Goal: Task Accomplishment & Management: Manage account settings

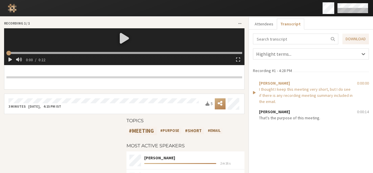
scroll to position [44, 0]
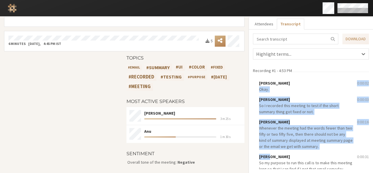
drag, startPoint x: 255, startPoint y: 89, endPoint x: 305, endPoint y: 150, distance: 78.7
click at [288, 90] on span "Okay." at bounding box center [306, 89] width 94 height 6
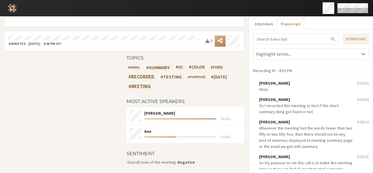
scroll to position [160, 0]
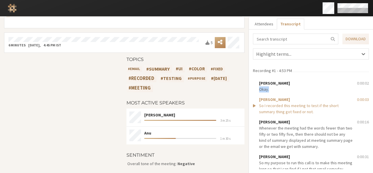
drag, startPoint x: 269, startPoint y: 88, endPoint x: 257, endPoint y: 89, distance: 12.9
click at [259, 89] on span "Okay." at bounding box center [306, 89] width 94 height 6
copy span "Okay."
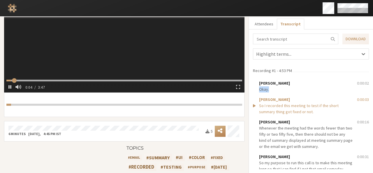
scroll to position [70, 0]
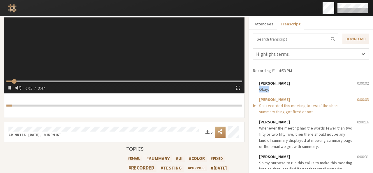
click at [148, 65] on video at bounding box center [124, 25] width 241 height 135
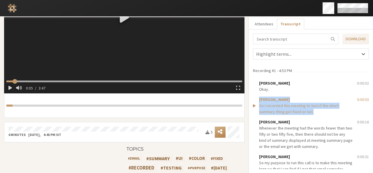
drag, startPoint x: 316, startPoint y: 112, endPoint x: 256, endPoint y: 107, distance: 60.3
click at [259, 107] on div "Anita So I recorded this meeting to test if the short summary thing got fixed o…" at bounding box center [306, 106] width 94 height 18
click at [161, 62] on video at bounding box center [124, 25] width 241 height 135
type input "5.061349"
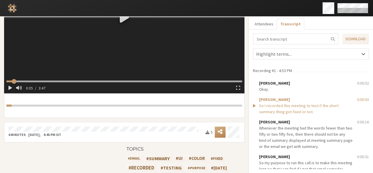
click at [233, 148] on h4 "Topics" at bounding box center [186, 148] width 118 height 5
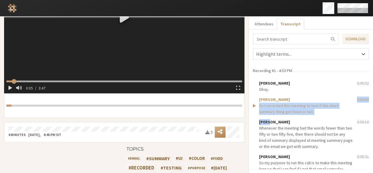
drag, startPoint x: 326, startPoint y: 117, endPoint x: 257, endPoint y: 106, distance: 70.3
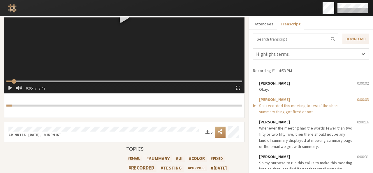
click at [251, 76] on div "Recording #1 - 4:53 PM" at bounding box center [271, 74] width 40 height 13
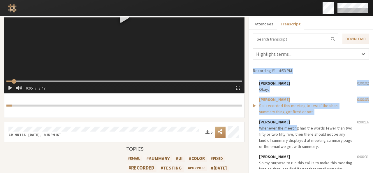
drag, startPoint x: 251, startPoint y: 76, endPoint x: 293, endPoint y: 130, distance: 68.9
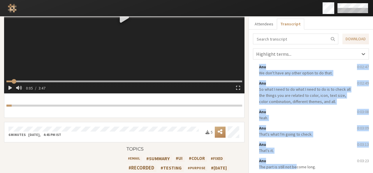
scroll to position [378, 0]
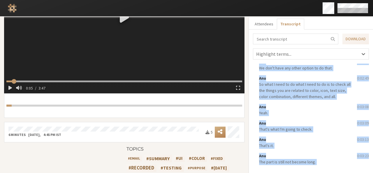
copy div "Recording #1 - 4:53 PM Anita Okay. 0:00:02 Anita So I recorded this meeting to …"
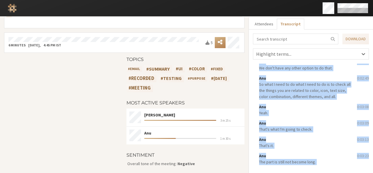
scroll to position [0, 0]
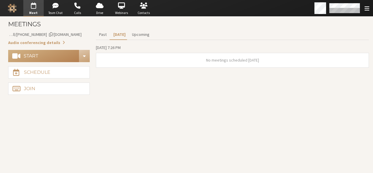
click at [52, 33] on span "Account details" at bounding box center [50, 34] width 3 height 4
click at [48, 54] on button "Start" at bounding box center [43, 56] width 71 height 12
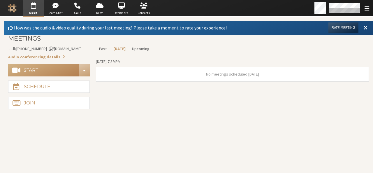
click at [350, 28] on button "Rate Meeting" at bounding box center [344, 27] width 30 height 10
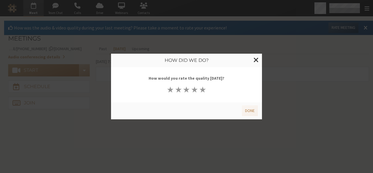
click at [201, 91] on button "★" at bounding box center [203, 89] width 8 height 8
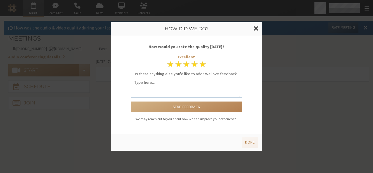
click at [199, 88] on textarea at bounding box center [187, 87] width 112 height 20
type textarea "Good work"
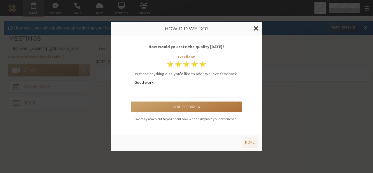
click at [193, 104] on button "Send feedback" at bounding box center [187, 106] width 112 height 11
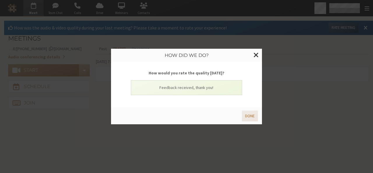
click at [248, 114] on button "Done" at bounding box center [250, 116] width 16 height 11
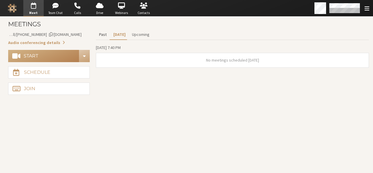
click at [104, 38] on button "Past" at bounding box center [103, 34] width 14 height 10
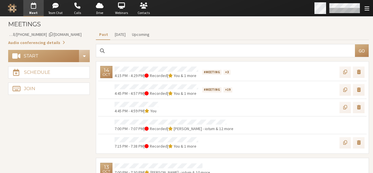
click at [370, 8] on div "Open menu" at bounding box center [367, 8] width 8 height 6
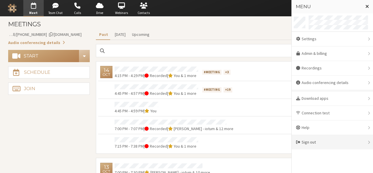
click at [322, 138] on div "Sign out" at bounding box center [332, 142] width 81 height 14
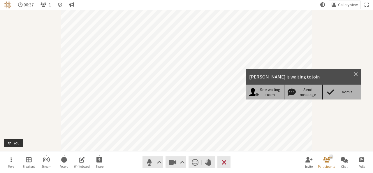
click at [343, 98] on div "Admit" at bounding box center [341, 92] width 38 height 15
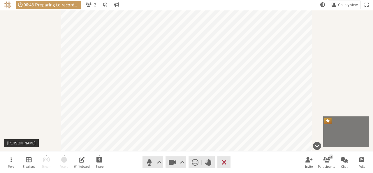
click at [341, 101] on div "Participant" at bounding box center [186, 80] width 373 height 141
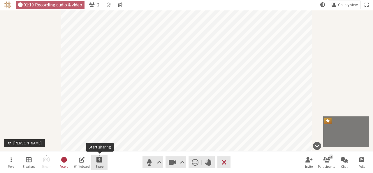
click at [100, 162] on span "Start sharing" at bounding box center [100, 159] width 6 height 7
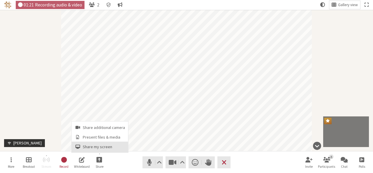
click at [96, 149] on span "Share my screen" at bounding box center [104, 147] width 42 height 4
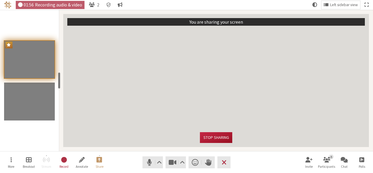
click at [219, 138] on button "Stop sharing" at bounding box center [216, 137] width 32 height 11
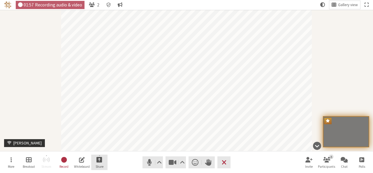
click at [98, 164] on button "Share" at bounding box center [99, 163] width 16 height 16
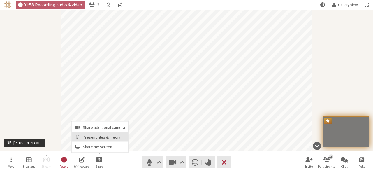
click at [92, 136] on span "Present files & media" at bounding box center [104, 137] width 42 height 4
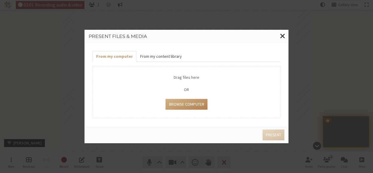
click at [160, 55] on button "From my content library" at bounding box center [160, 56] width 49 height 11
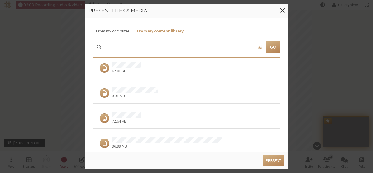
click at [190, 91] on div "8.31 MB" at bounding box center [184, 93] width 175 height 12
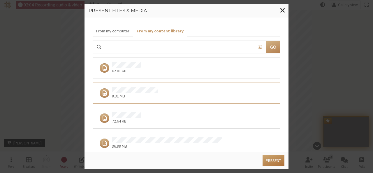
click at [278, 158] on button "Present" at bounding box center [274, 160] width 22 height 11
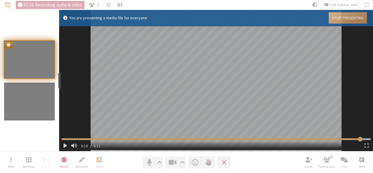
type input "11.1145"
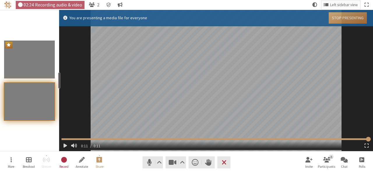
click at [348, 18] on button "Stop Presenting" at bounding box center [348, 17] width 38 height 11
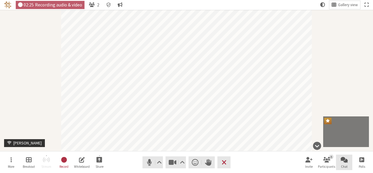
click at [345, 166] on span "Chat" at bounding box center [344, 166] width 7 height 3
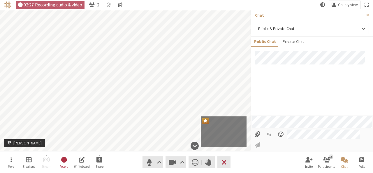
click at [257, 139] on input "File picker" at bounding box center [257, 134] width 11 height 10
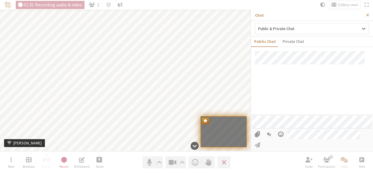
type input "C:\fakepath\304.PNG"
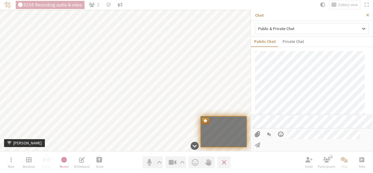
scroll to position [2, 0]
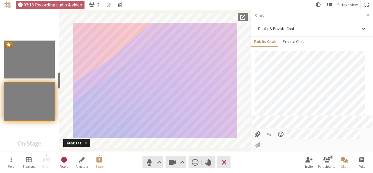
click at [367, 15] on span "Close sidebar" at bounding box center [367, 15] width 3 height 4
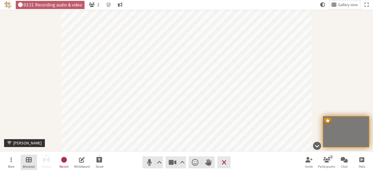
click at [27, 165] on span "Breakout" at bounding box center [29, 166] width 12 height 3
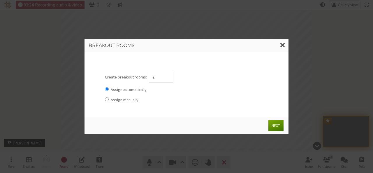
click at [278, 124] on button "Next" at bounding box center [276, 125] width 15 height 11
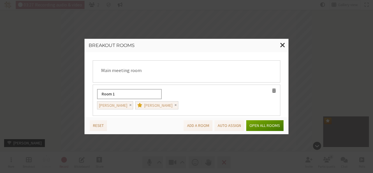
click at [261, 125] on button "Open all rooms" at bounding box center [264, 125] width 37 height 11
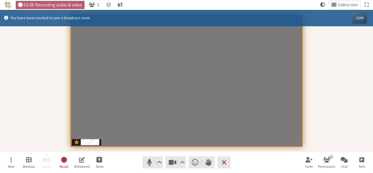
click at [361, 15] on button "Join" at bounding box center [360, 17] width 15 height 11
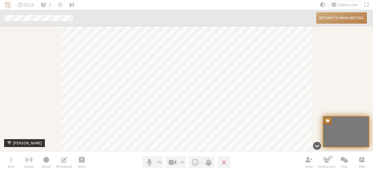
click at [337, 18] on button "Return to main meeting" at bounding box center [341, 17] width 51 height 11
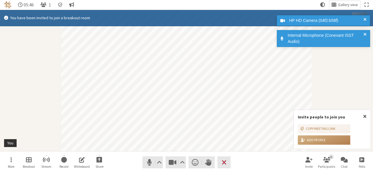
click at [30, 161] on span "Manage Breakout Rooms" at bounding box center [29, 159] width 6 height 7
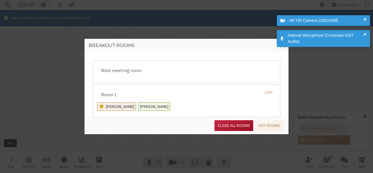
click at [229, 123] on button "Close all rooms" at bounding box center [234, 125] width 39 height 11
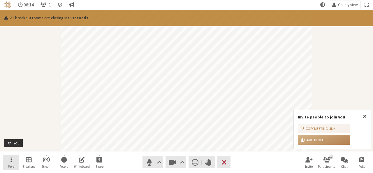
click at [15, 164] on button "More" at bounding box center [11, 163] width 16 height 16
click at [366, 116] on span "Close popover" at bounding box center [364, 116] width 3 height 5
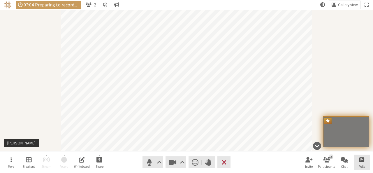
click at [364, 165] on span "Polls" at bounding box center [362, 166] width 6 height 3
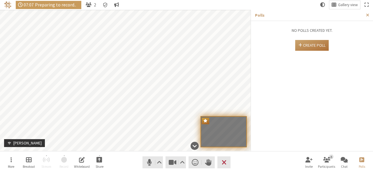
click at [314, 47] on button "Create poll" at bounding box center [312, 45] width 34 height 11
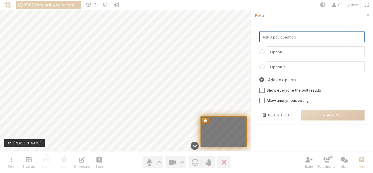
click at [294, 37] on input "text" at bounding box center [312, 36] width 105 height 11
type input "test poll"
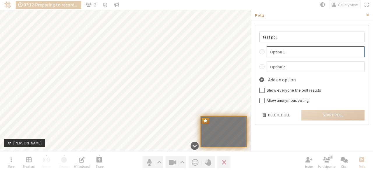
click at [291, 52] on input "text" at bounding box center [316, 51] width 98 height 11
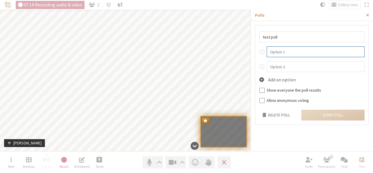
type input "Y"
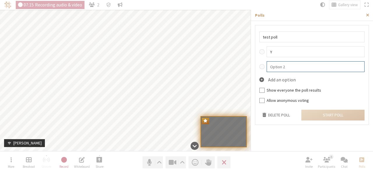
click at [301, 69] on input "text" at bounding box center [316, 66] width 98 height 11
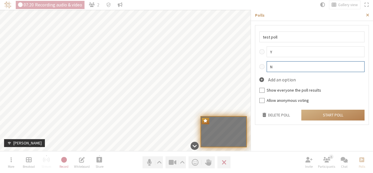
type input "N"
click at [311, 90] on label "Show everyone the poll results" at bounding box center [316, 90] width 98 height 6
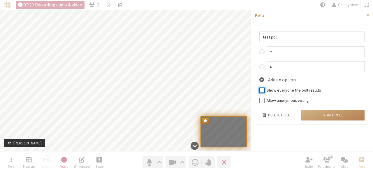
click at [265, 90] on input "Show everyone the poll results" at bounding box center [262, 90] width 5 height 6
checkbox input "true"
click at [328, 113] on button "Start poll" at bounding box center [332, 115] width 63 height 11
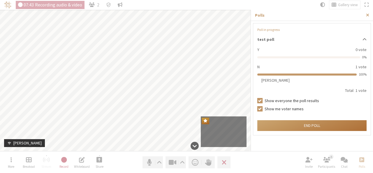
click at [310, 126] on button "End poll" at bounding box center [311, 125] width 109 height 11
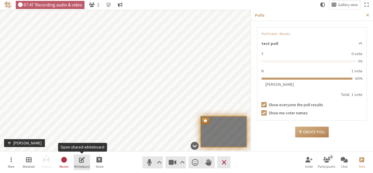
click at [86, 168] on span "Whiteboard" at bounding box center [82, 166] width 16 height 3
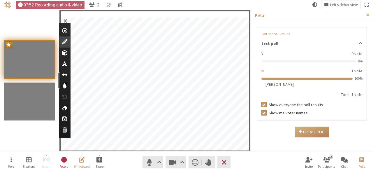
click at [367, 15] on span "Close sidebar" at bounding box center [367, 15] width 3 height 4
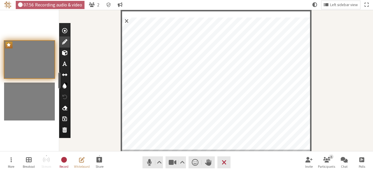
click at [64, 62] on span "Use text tool" at bounding box center [64, 64] width 5 height 6
type textarea "testing whiteboard"
click at [128, 21] on span "Exit whiteboard" at bounding box center [126, 21] width 9 height 10
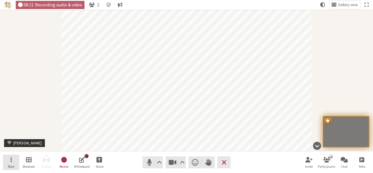
click at [8, 159] on button "More" at bounding box center [11, 163] width 16 height 16
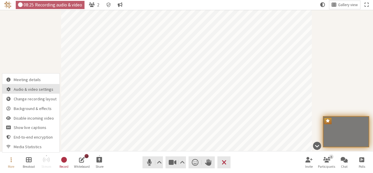
click at [22, 90] on span "Audio & video settings" at bounding box center [35, 89] width 43 height 4
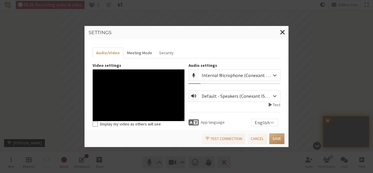
click at [136, 54] on button "Meeting Mode" at bounding box center [139, 53] width 32 height 11
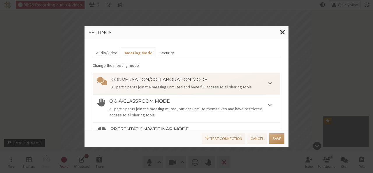
click at [208, 113] on div "All participants join the meeting muted, but can unmute themselves and have res…" at bounding box center [192, 112] width 167 height 12
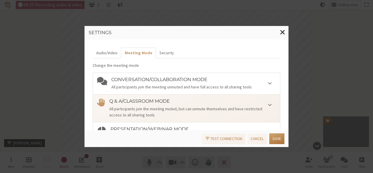
click at [277, 138] on button "Save" at bounding box center [276, 138] width 15 height 11
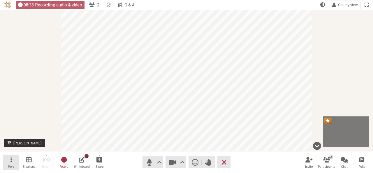
click at [10, 162] on button "More" at bounding box center [11, 163] width 16 height 16
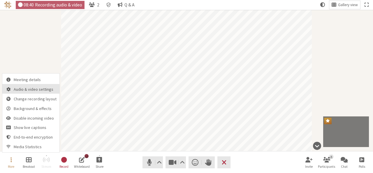
click at [30, 90] on span "Audio & video settings" at bounding box center [35, 89] width 43 height 4
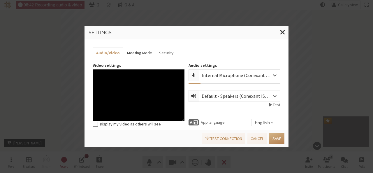
click at [124, 53] on button "Meeting Mode" at bounding box center [139, 53] width 32 height 11
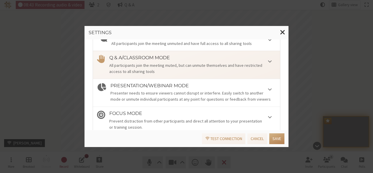
scroll to position [59, 0]
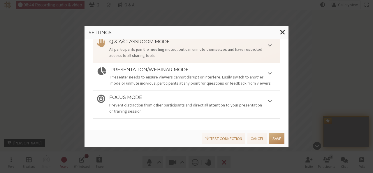
click at [192, 72] on div "Presentation/Webinar mode Presenter needs to ensure viewers cannot disrupt or i…" at bounding box center [194, 77] width 166 height 20
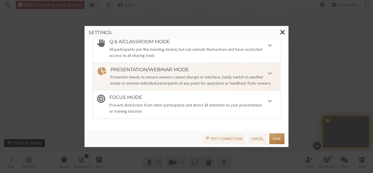
click at [281, 137] on button "Save" at bounding box center [276, 138] width 15 height 11
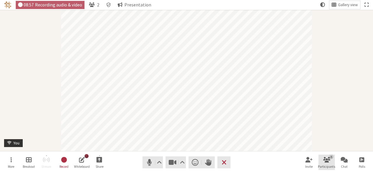
click at [325, 165] on span "Participants" at bounding box center [326, 166] width 17 height 3
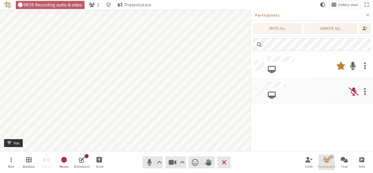
click at [325, 165] on span "Participants" at bounding box center [326, 166] width 17 height 3
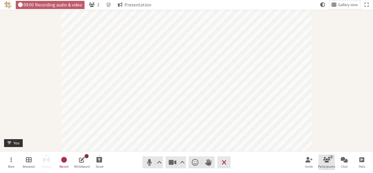
click at [325, 165] on span "Participants" at bounding box center [326, 166] width 17 height 3
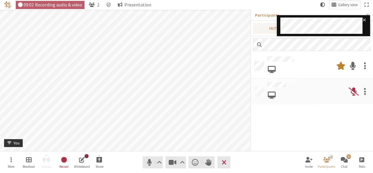
click at [353, 92] on span at bounding box center [354, 91] width 10 height 10
click at [366, 21] on icon "close" at bounding box center [364, 19] width 3 height 3
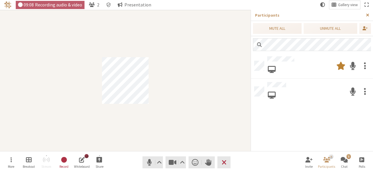
click at [367, 14] on span "Close sidebar" at bounding box center [367, 15] width 3 height 4
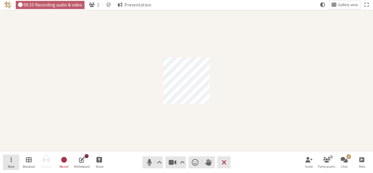
click at [9, 159] on button "More" at bounding box center [11, 163] width 16 height 16
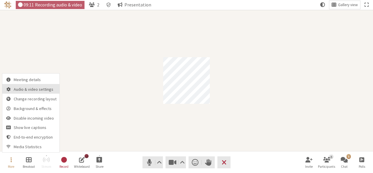
click at [20, 88] on span "Audio & video settings" at bounding box center [35, 89] width 43 height 4
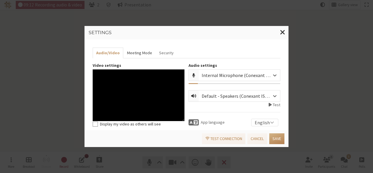
click at [136, 50] on button "Meeting Mode" at bounding box center [139, 53] width 32 height 11
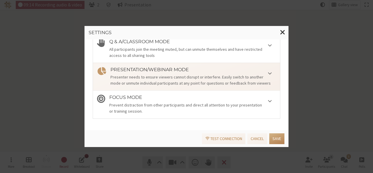
click at [191, 108] on div "Prevent distraction from other participants and direct all attention to your pr…" at bounding box center [192, 108] width 167 height 12
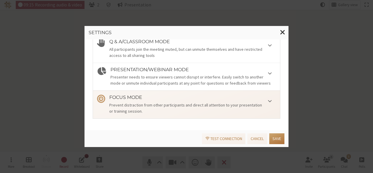
click at [279, 142] on button "Save" at bounding box center [276, 138] width 15 height 11
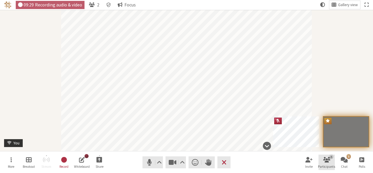
click at [321, 163] on button "2 Participants" at bounding box center [327, 163] width 16 height 16
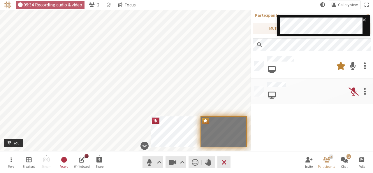
click at [356, 90] on span at bounding box center [354, 91] width 10 height 10
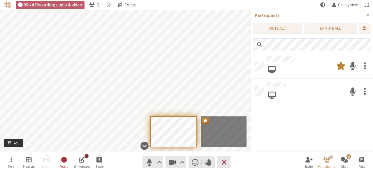
click at [367, 14] on span "Close sidebar" at bounding box center [367, 15] width 3 height 4
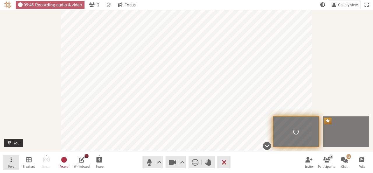
click at [14, 165] on span "More" at bounding box center [11, 166] width 6 height 3
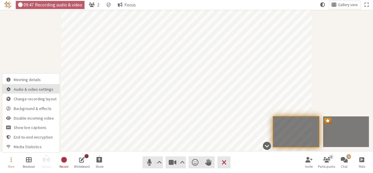
click at [24, 87] on span "Audio & video settings" at bounding box center [35, 89] width 43 height 4
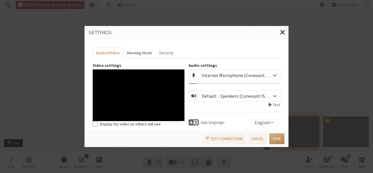
click at [138, 50] on button "Meeting Mode" at bounding box center [139, 53] width 32 height 11
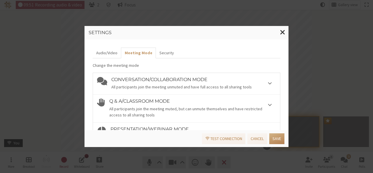
click at [219, 87] on div "All participants join the meeting unmuted and have full access to all sharing t…" at bounding box center [193, 87] width 165 height 6
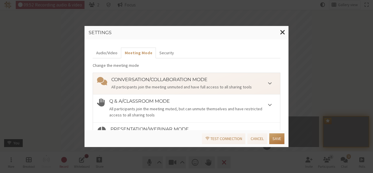
click at [275, 138] on button "Save" at bounding box center [276, 138] width 15 height 11
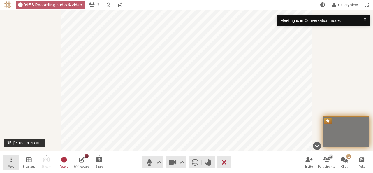
click at [10, 164] on button "More" at bounding box center [11, 163] width 16 height 16
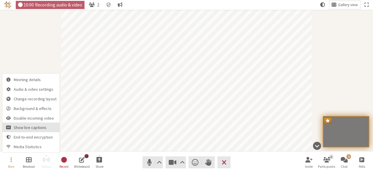
click at [36, 128] on span "Show live captions" at bounding box center [35, 127] width 43 height 4
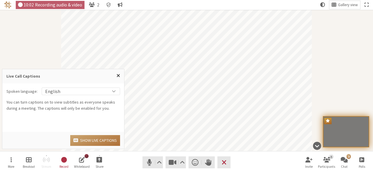
click at [91, 140] on button "Show live captions" at bounding box center [95, 140] width 50 height 11
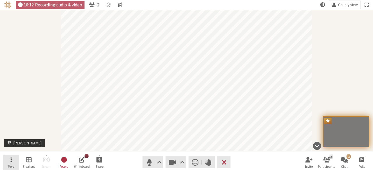
click at [4, 168] on button "More" at bounding box center [11, 163] width 16 height 16
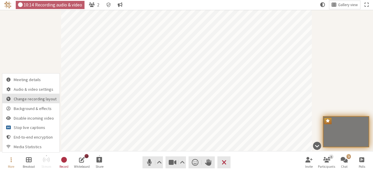
click at [29, 103] on button "Change recording layout" at bounding box center [30, 99] width 57 height 10
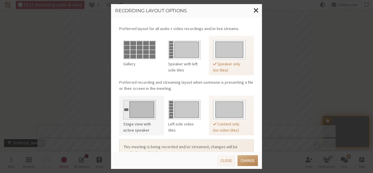
click at [142, 111] on img at bounding box center [139, 109] width 33 height 22
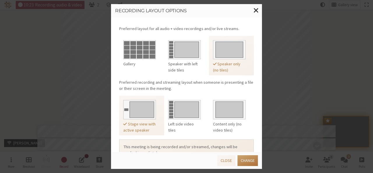
click at [249, 163] on button "Change" at bounding box center [248, 160] width 20 height 11
click at [255, 10] on span "Close modal" at bounding box center [256, 10] width 5 height 7
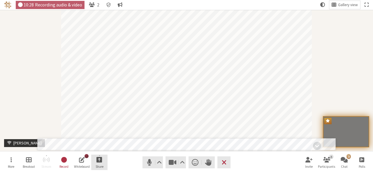
click at [99, 163] on button "Share" at bounding box center [99, 163] width 16 height 16
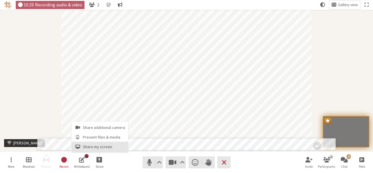
click at [96, 146] on span "Share my screen" at bounding box center [104, 147] width 42 height 4
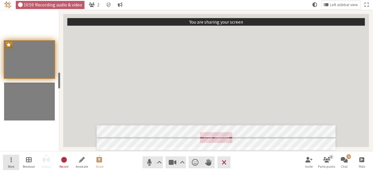
click at [13, 161] on button "More" at bounding box center [11, 163] width 16 height 16
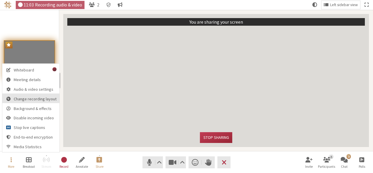
click at [28, 100] on span "Change recording layout" at bounding box center [35, 99] width 43 height 4
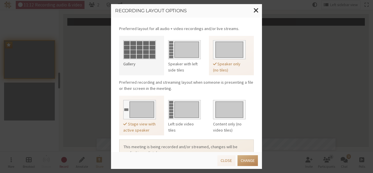
click at [148, 54] on img at bounding box center [139, 49] width 33 height 22
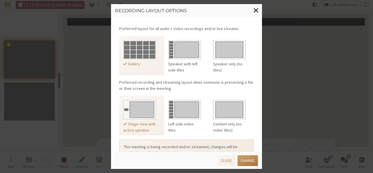
click at [253, 161] on button "Change" at bounding box center [248, 160] width 20 height 11
click at [255, 10] on span "Close modal" at bounding box center [256, 10] width 5 height 7
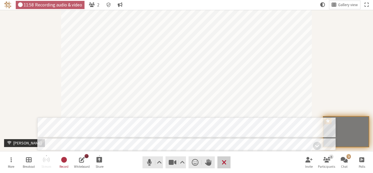
click at [225, 163] on span "End or leave meeting" at bounding box center [224, 162] width 5 height 8
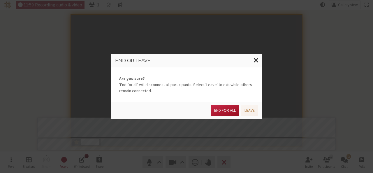
click at [229, 112] on button "End for all" at bounding box center [225, 110] width 28 height 11
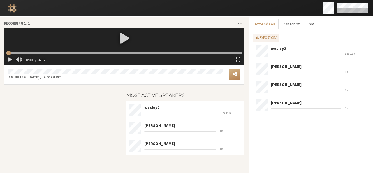
click at [121, 38] on div at bounding box center [124, 38] width 241 height 20
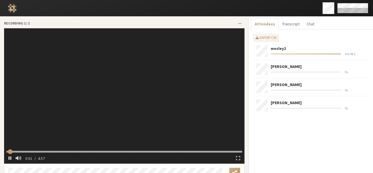
type input "2.7283"
type input "6.745579"
click at [86, 151] on input "range" at bounding box center [124, 152] width 236 height 2
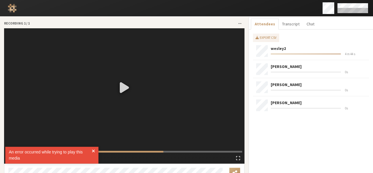
click at [160, 151] on input "range" at bounding box center [124, 152] width 236 height 2
click at [194, 151] on input "range" at bounding box center [124, 152] width 236 height 2
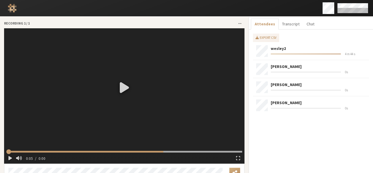
click at [193, 151] on input "range" at bounding box center [124, 152] width 236 height 2
type input "0"
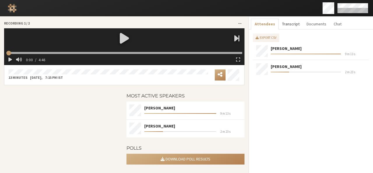
click at [286, 24] on button "Transcript" at bounding box center [291, 24] width 24 height 11
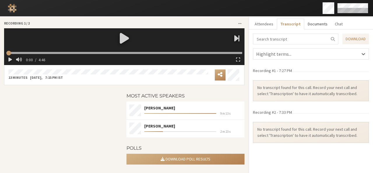
click at [307, 23] on button "Documents" at bounding box center [317, 24] width 27 height 11
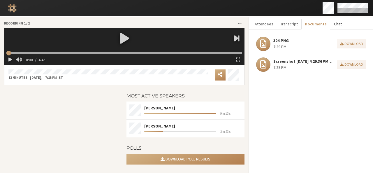
click at [330, 23] on button "Chat" at bounding box center [337, 24] width 15 height 11
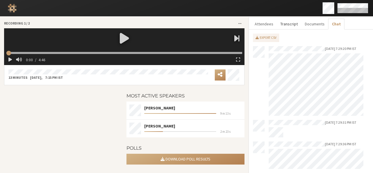
click at [284, 23] on button "Transcript" at bounding box center [289, 24] width 24 height 11
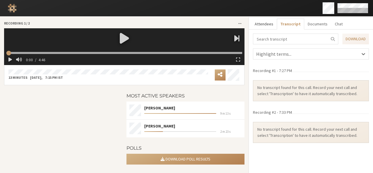
click at [255, 22] on button "Attendees" at bounding box center [264, 24] width 26 height 11
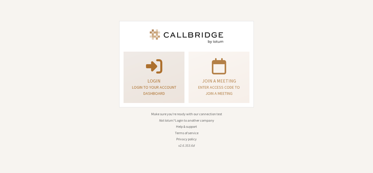
click at [166, 72] on p at bounding box center [154, 66] width 46 height 16
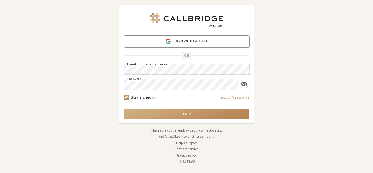
click at [296, 100] on div "Login with Google OR Email address or username Password Stay signed in Forgot P…" at bounding box center [186, 86] width 373 height 173
click at [88, 83] on div "Login with Google OR Email address or username Password Stay signed in Forgot P…" at bounding box center [186, 86] width 373 height 173
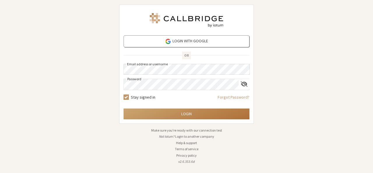
click at [179, 116] on button "Login" at bounding box center [187, 113] width 126 height 11
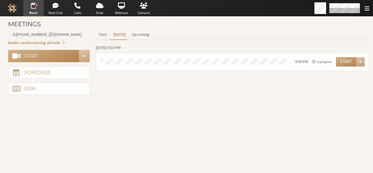
click at [232, 106] on section "Meetings Meeting link [DOMAIN_NAME]/conf/call/9168685 Audio conferencing detail…" at bounding box center [186, 95] width 373 height 156
click at [339, 62] on button "Start" at bounding box center [346, 61] width 20 height 9
click at [220, 103] on section "Meetings Meeting link [DOMAIN_NAME]/conf/call/9168685 Audio conferencing detail…" at bounding box center [186, 95] width 373 height 156
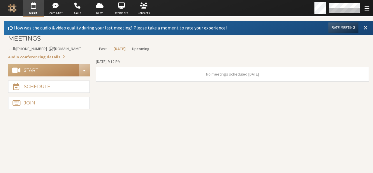
click at [364, 25] on span at bounding box center [366, 27] width 4 height 5
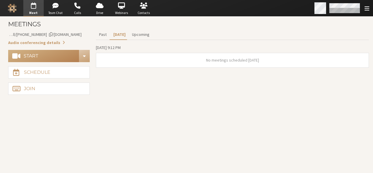
click at [366, 11] on span "Open menu" at bounding box center [367, 9] width 5 height 6
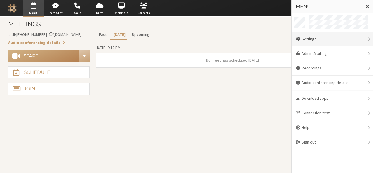
click at [318, 38] on div "Settings" at bounding box center [332, 39] width 81 height 15
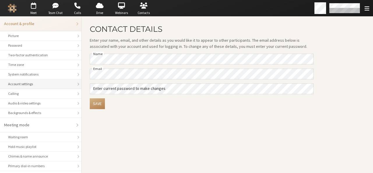
click at [35, 85] on div "Account settings" at bounding box center [40, 83] width 65 height 5
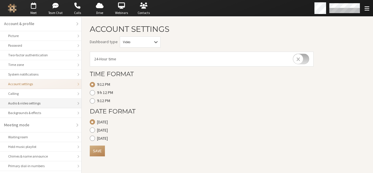
click at [34, 101] on div "Audio & video settings" at bounding box center [40, 103] width 65 height 5
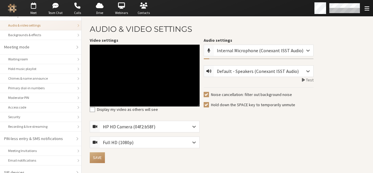
scroll to position [82, 0]
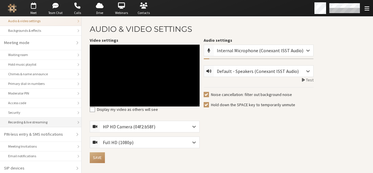
click at [41, 123] on li "Recording & live streaming" at bounding box center [40, 123] width 81 height 10
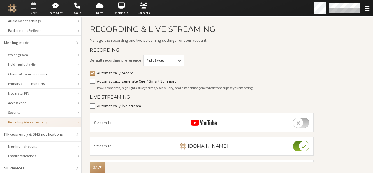
click at [34, 7] on span "button" at bounding box center [33, 5] width 20 height 9
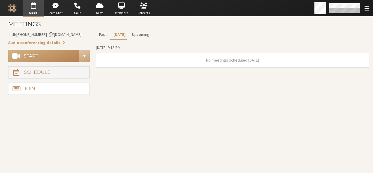
click at [69, 71] on button "Schedule" at bounding box center [49, 72] width 82 height 12
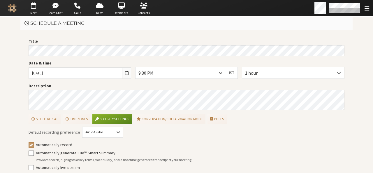
scroll to position [26, 0]
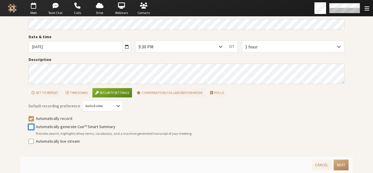
click at [29, 127] on input "Automatically generate Cue™ Smart Summary" at bounding box center [31, 127] width 5 height 6
checkbox input "true"
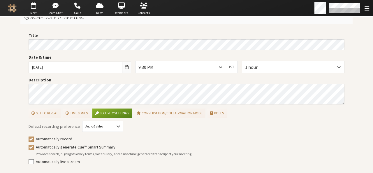
click at [115, 125] on icon at bounding box center [118, 126] width 6 height 6
click at [125, 111] on button "Security settings" at bounding box center [111, 112] width 39 height 9
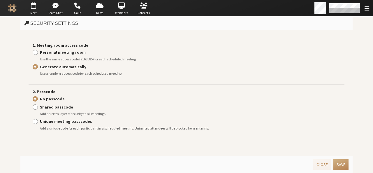
click at [78, 51] on strong "Personal meeting room" at bounding box center [63, 52] width 46 height 5
click at [38, 51] on input "Personal meeting room" at bounding box center [35, 52] width 5 height 6
radio input "true"
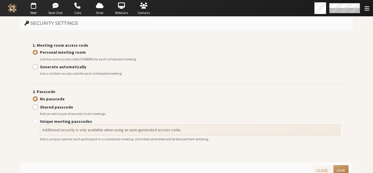
click at [338, 167] on button "Save" at bounding box center [341, 170] width 15 height 11
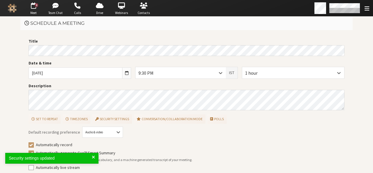
click at [229, 76] on button "IST" at bounding box center [232, 72] width 12 height 11
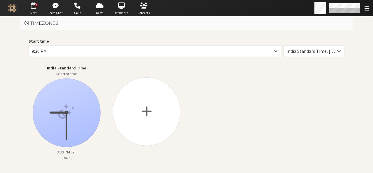
click at [32, 10] on span "button" at bounding box center [33, 5] width 20 height 9
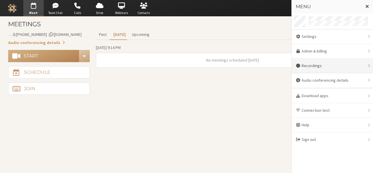
click at [313, 64] on div "Recordings" at bounding box center [332, 66] width 81 height 15
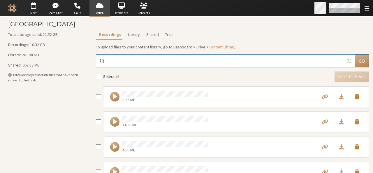
click at [361, 7] on div "Open menu" at bounding box center [343, 8] width 61 height 16
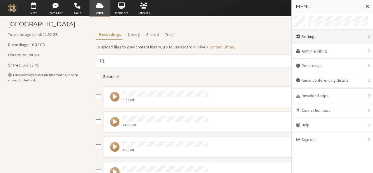
click at [336, 38] on div "Settings" at bounding box center [332, 36] width 81 height 15
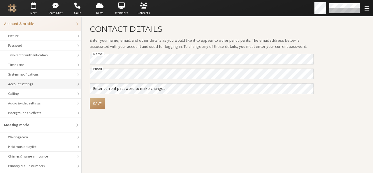
click at [33, 84] on div "Account settings" at bounding box center [40, 83] width 65 height 5
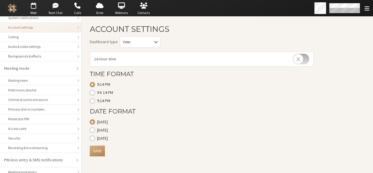
scroll to position [82, 0]
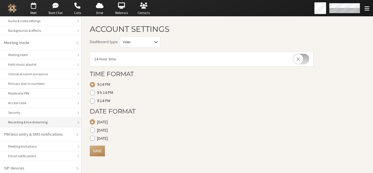
click at [13, 120] on div "Recording & live streaming" at bounding box center [40, 122] width 65 height 5
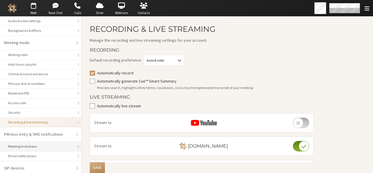
click at [19, 144] on div "Meeting Invitations" at bounding box center [40, 146] width 65 height 5
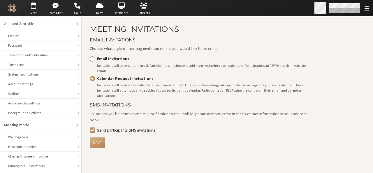
click at [368, 13] on div "Open menu" at bounding box center [343, 8] width 61 height 16
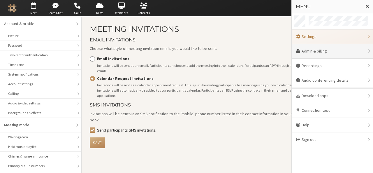
click at [308, 53] on link "Admin & billing" at bounding box center [332, 51] width 81 height 15
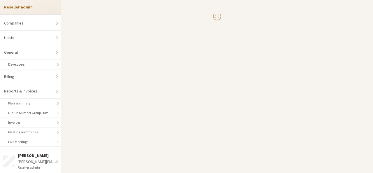
select select "10"
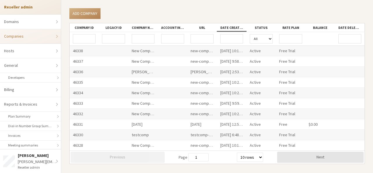
scroll to position [124, 0]
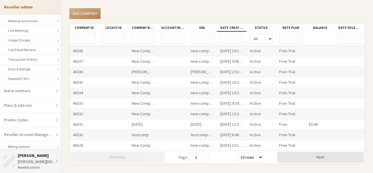
click at [41, 161] on div "[PERSON_NAME][EMAIL_ADDRESS][DOMAIN_NAME]" at bounding box center [38, 162] width 40 height 6
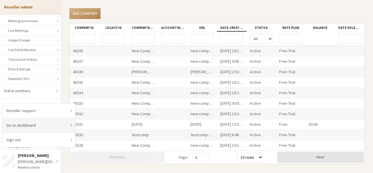
click at [42, 125] on link "Go to dashboard" at bounding box center [38, 125] width 73 height 15
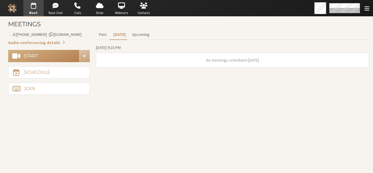
click at [135, 115] on section "Meetings Meeting link [DOMAIN_NAME]/conf/call/9168685 Audio conferencing detail…" at bounding box center [186, 95] width 373 height 156
click at [50, 70] on button "Schedule" at bounding box center [49, 72] width 82 height 12
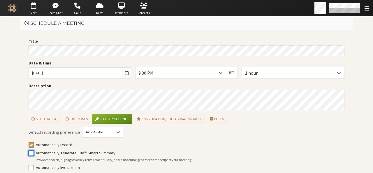
click at [30, 151] on input "Automatically generate Cue™ Smart Summary" at bounding box center [31, 153] width 5 height 6
checkbox input "true"
click at [115, 115] on button "Security settings" at bounding box center [111, 118] width 39 height 9
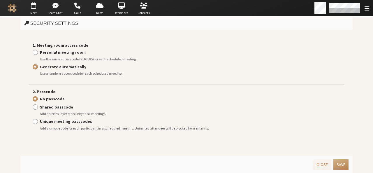
click at [58, 49] on label "Personal meeting room" at bounding box center [190, 52] width 301 height 6
click at [38, 49] on input "Personal meeting room" at bounding box center [35, 52] width 5 height 6
radio input "true"
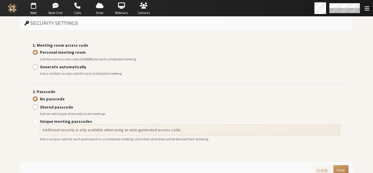
click at [343, 168] on button "Save" at bounding box center [341, 170] width 15 height 11
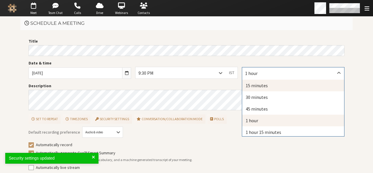
click at [254, 83] on div "15 minutes" at bounding box center [293, 86] width 102 height 12
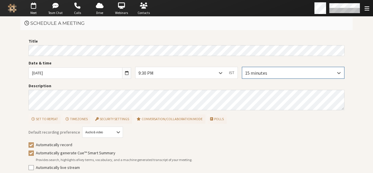
scroll to position [26, 0]
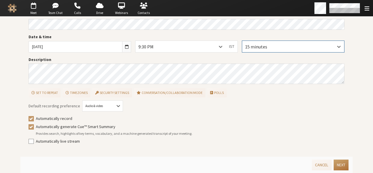
click at [339, 162] on button "Next" at bounding box center [341, 164] width 15 height 11
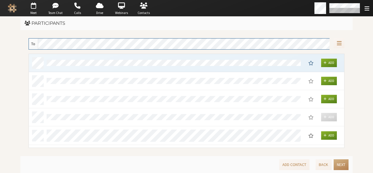
scroll to position [90, 311]
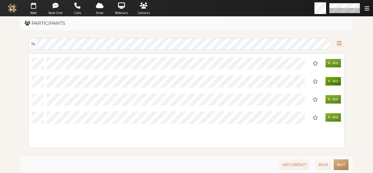
click at [334, 81] on span "Add" at bounding box center [336, 81] width 6 height 4
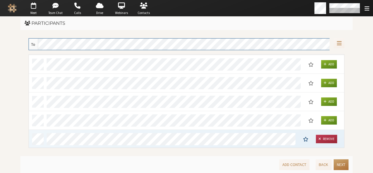
click at [334, 162] on button "Next" at bounding box center [341, 164] width 15 height 11
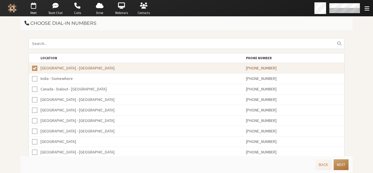
click at [334, 162] on button "Next" at bounding box center [341, 164] width 15 height 11
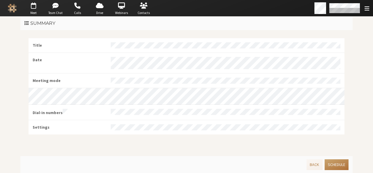
click at [334, 162] on button "Schedule" at bounding box center [337, 164] width 24 height 11
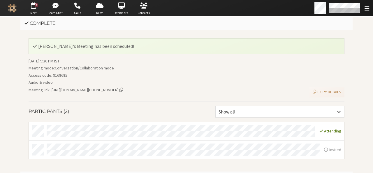
scroll to position [14, 0]
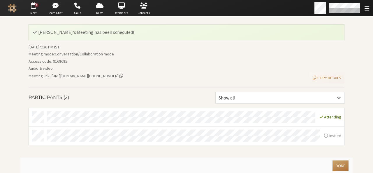
click at [341, 165] on button "Done" at bounding box center [341, 165] width 16 height 11
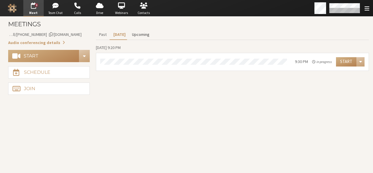
click at [135, 36] on button "Upcoming" at bounding box center [141, 34] width 24 height 10
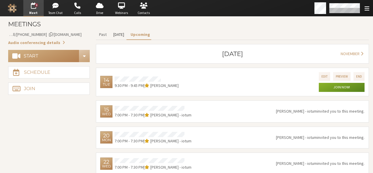
click at [114, 36] on button "[DATE]" at bounding box center [118, 34] width 17 height 10
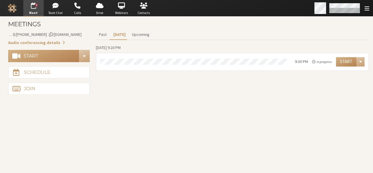
click at [345, 14] on div "Open menu" at bounding box center [343, 8] width 61 height 16
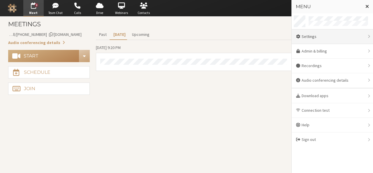
click at [325, 40] on div "Settings" at bounding box center [332, 36] width 81 height 15
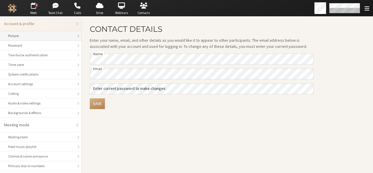
click at [31, 34] on div "Picture" at bounding box center [40, 35] width 65 height 5
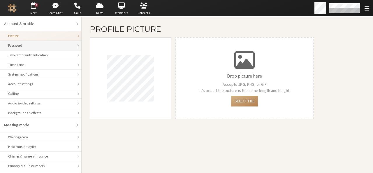
click at [29, 44] on div "Password" at bounding box center [40, 45] width 65 height 5
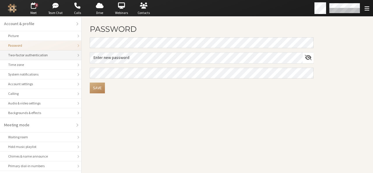
click at [25, 55] on div "Two-factor authentication" at bounding box center [40, 54] width 65 height 5
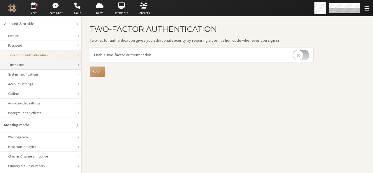
click at [20, 67] on li "Time zone" at bounding box center [40, 65] width 81 height 10
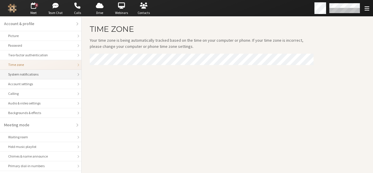
click at [20, 73] on div "System notifications" at bounding box center [40, 74] width 65 height 5
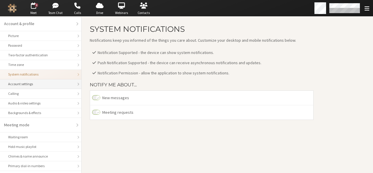
click at [23, 83] on div "Account settings" at bounding box center [40, 83] width 65 height 5
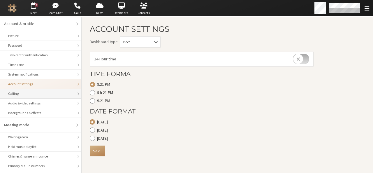
click at [23, 97] on li "Calling" at bounding box center [40, 94] width 81 height 10
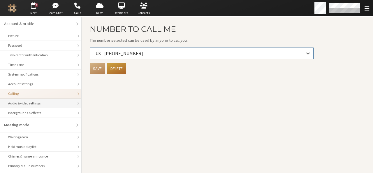
click at [23, 105] on li "Audio & video settings" at bounding box center [40, 104] width 81 height 10
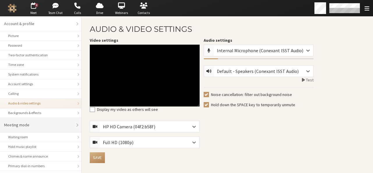
click at [20, 118] on li "Meeting mode" at bounding box center [40, 125] width 81 height 15
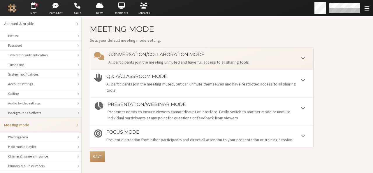
click at [20, 110] on div "Backgrounds & effects" at bounding box center [40, 112] width 65 height 5
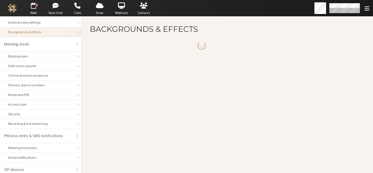
scroll to position [81, 0]
click at [22, 73] on div "Chimes & name announce" at bounding box center [40, 75] width 65 height 5
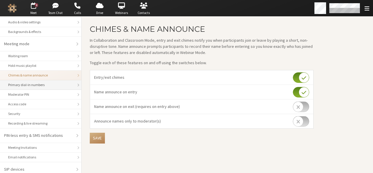
click at [23, 87] on li "Primary dial-in numbers" at bounding box center [40, 85] width 81 height 10
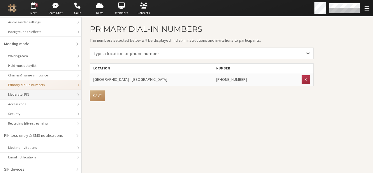
click at [22, 96] on li "Moderator PIN" at bounding box center [40, 95] width 81 height 10
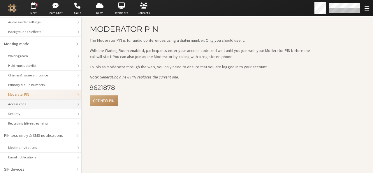
click at [21, 104] on div "Access code" at bounding box center [40, 103] width 65 height 5
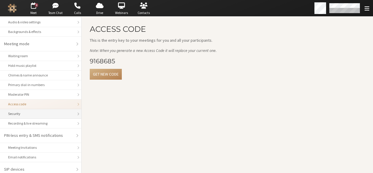
click at [22, 111] on div "Security" at bounding box center [40, 113] width 65 height 5
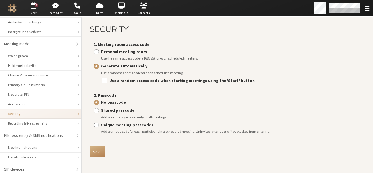
scroll to position [82, 0]
click at [24, 122] on div "Recording & live streaming" at bounding box center [40, 122] width 65 height 5
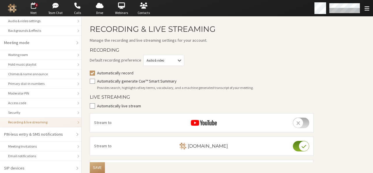
click at [34, 4] on span "button" at bounding box center [33, 5] width 20 height 9
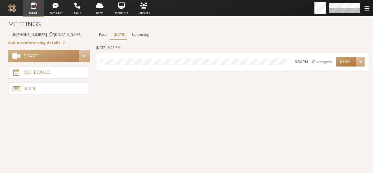
click at [341, 66] on button "Start" at bounding box center [346, 61] width 20 height 9
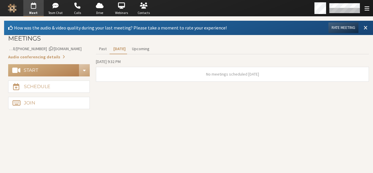
click at [364, 27] on span at bounding box center [366, 27] width 4 height 5
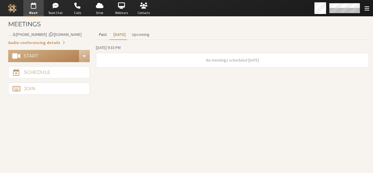
click at [100, 35] on button "Past" at bounding box center [103, 34] width 14 height 10
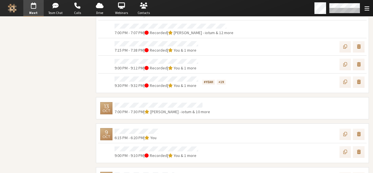
scroll to position [95, 0]
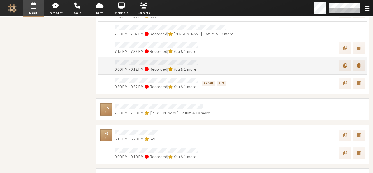
click at [129, 57] on div "14 Oct 9:00 PM - 9:12 PM | Recorded | You & 1 more" at bounding box center [232, 66] width 269 height 18
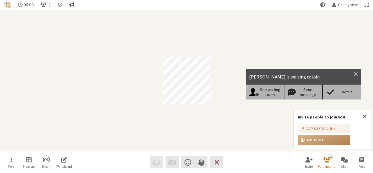
click at [347, 92] on div "Admit" at bounding box center [347, 92] width 22 height 5
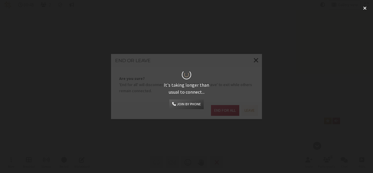
click at [190, 104] on button "Join by phone" at bounding box center [186, 104] width 34 height 10
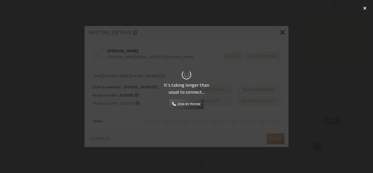
click at [282, 32] on div "It's taking longer than usual to connect... Join by phone" at bounding box center [186, 86] width 373 height 173
click at [364, 7] on span at bounding box center [364, 8] width 3 height 5
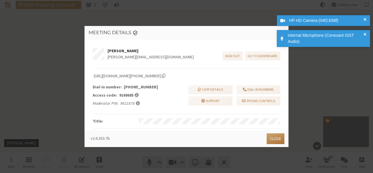
click at [279, 137] on button "Close" at bounding box center [276, 138] width 18 height 11
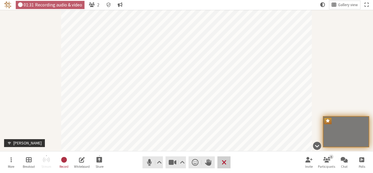
click at [223, 161] on span "End or leave meeting" at bounding box center [224, 162] width 5 height 8
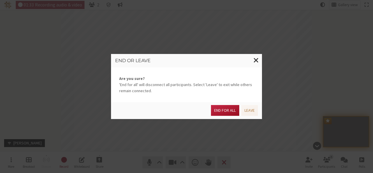
click at [233, 112] on button "End for all" at bounding box center [225, 110] width 28 height 11
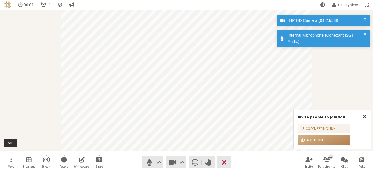
click at [366, 115] on span "Close popover" at bounding box center [364, 116] width 3 height 5
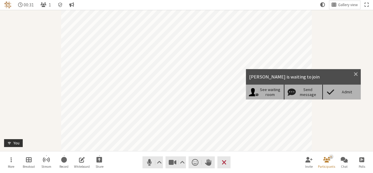
click at [342, 91] on div "Admit" at bounding box center [347, 92] width 22 height 5
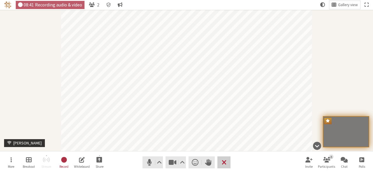
click at [225, 162] on span "End or leave meeting" at bounding box center [224, 162] width 5 height 8
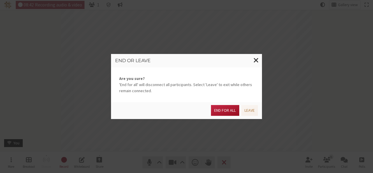
click at [230, 110] on button "End for all" at bounding box center [225, 110] width 28 height 11
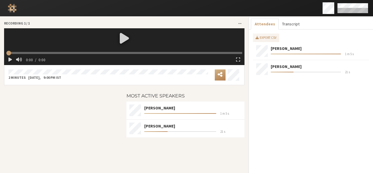
click at [280, 22] on button "Transcript" at bounding box center [291, 24] width 24 height 11
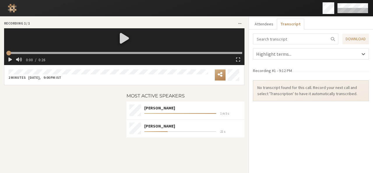
click at [125, 38] on div at bounding box center [124, 38] width 241 height 20
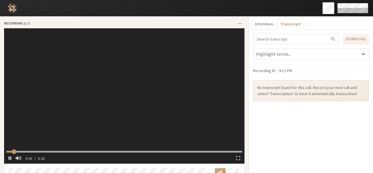
click at [136, 82] on video at bounding box center [124, 95] width 241 height 135
type input "1.400414"
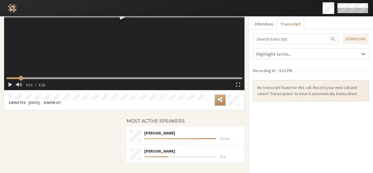
click at [283, 22] on button "Transcript" at bounding box center [290, 24] width 27 height 11
